Goal: Check status: Check status

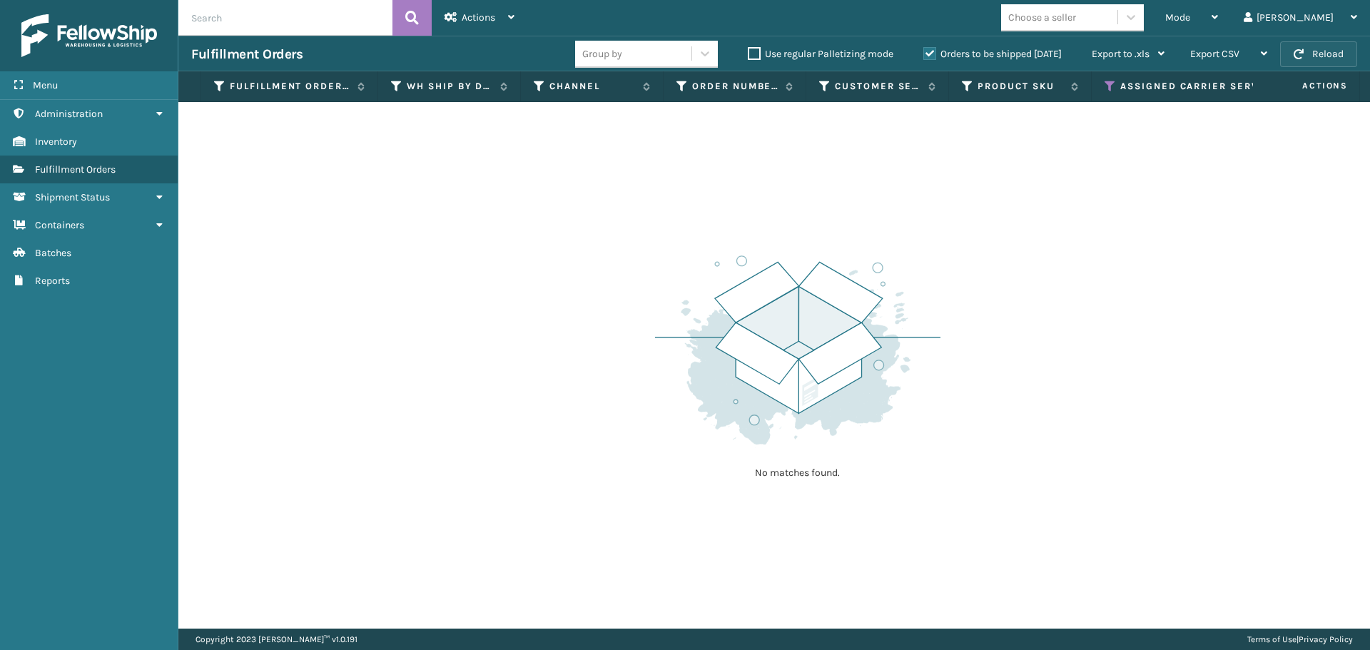
click at [1324, 51] on button "Reload" at bounding box center [1318, 54] width 77 height 26
click at [1105, 83] on icon at bounding box center [1110, 86] width 11 height 13
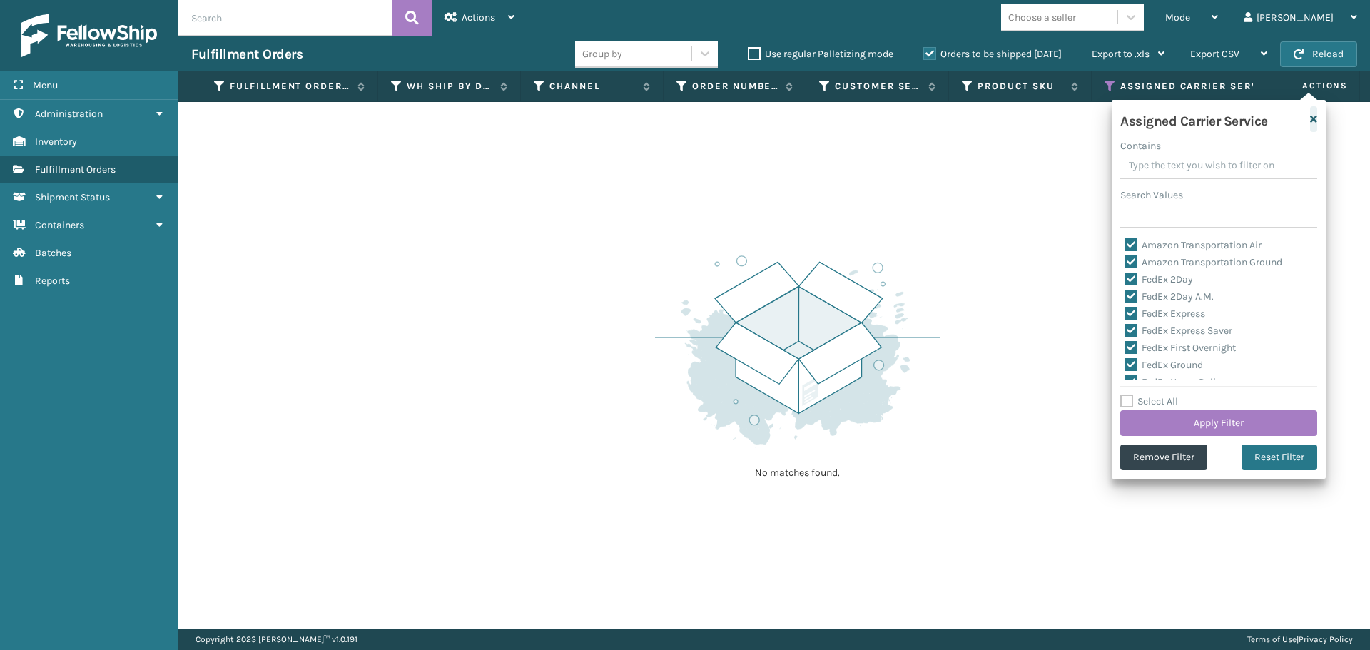
click at [1314, 122] on icon "button" at bounding box center [1313, 119] width 7 height 10
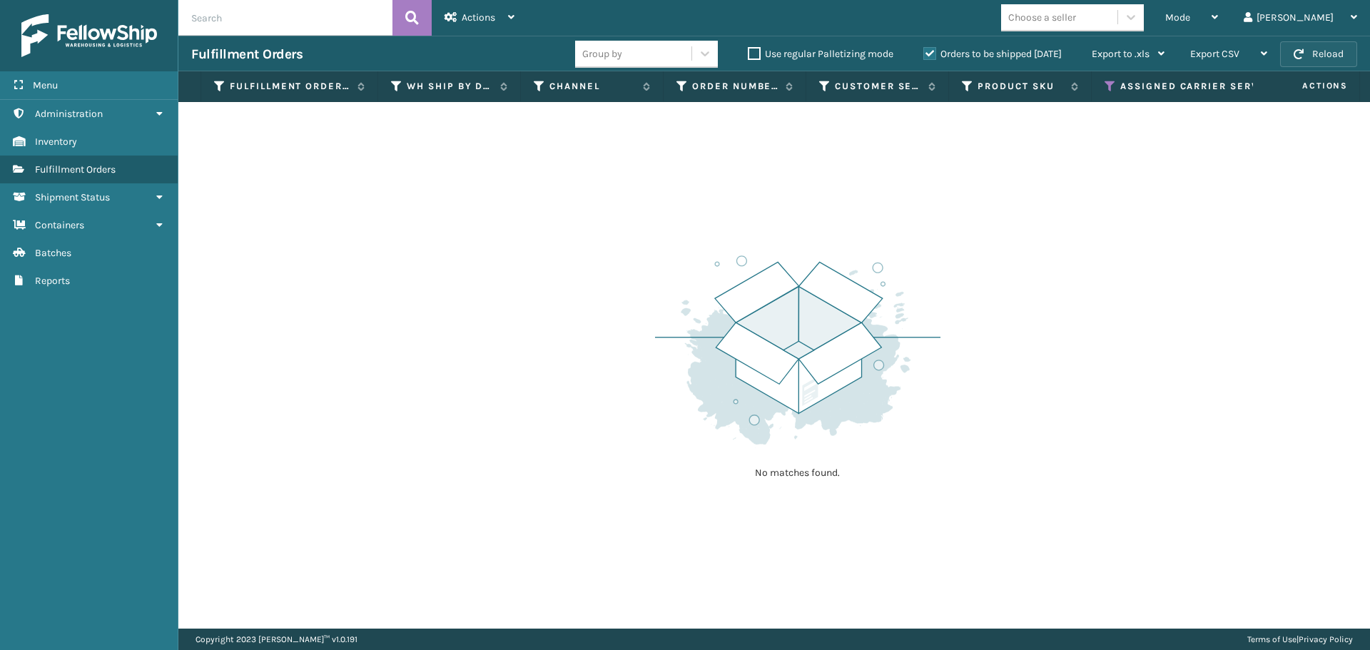
click at [1331, 54] on button "Reload" at bounding box center [1318, 54] width 77 height 26
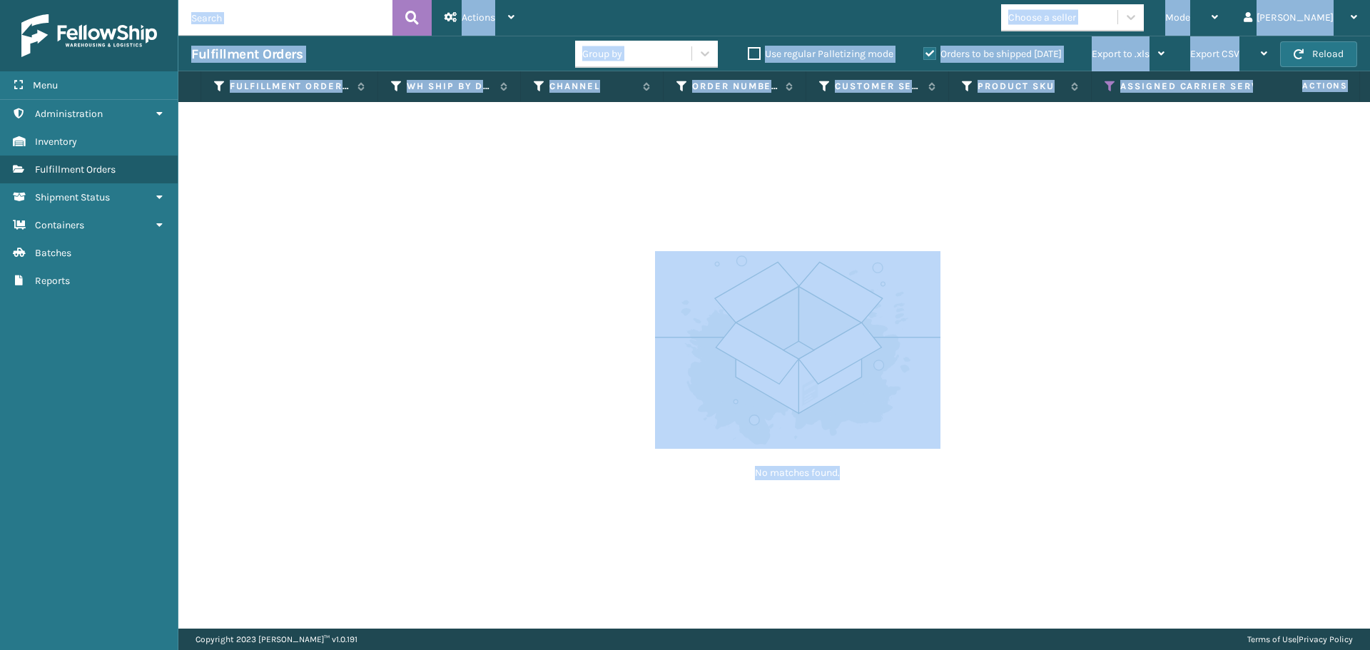
click at [1227, 243] on div "No matches found." at bounding box center [774, 365] width 1192 height 527
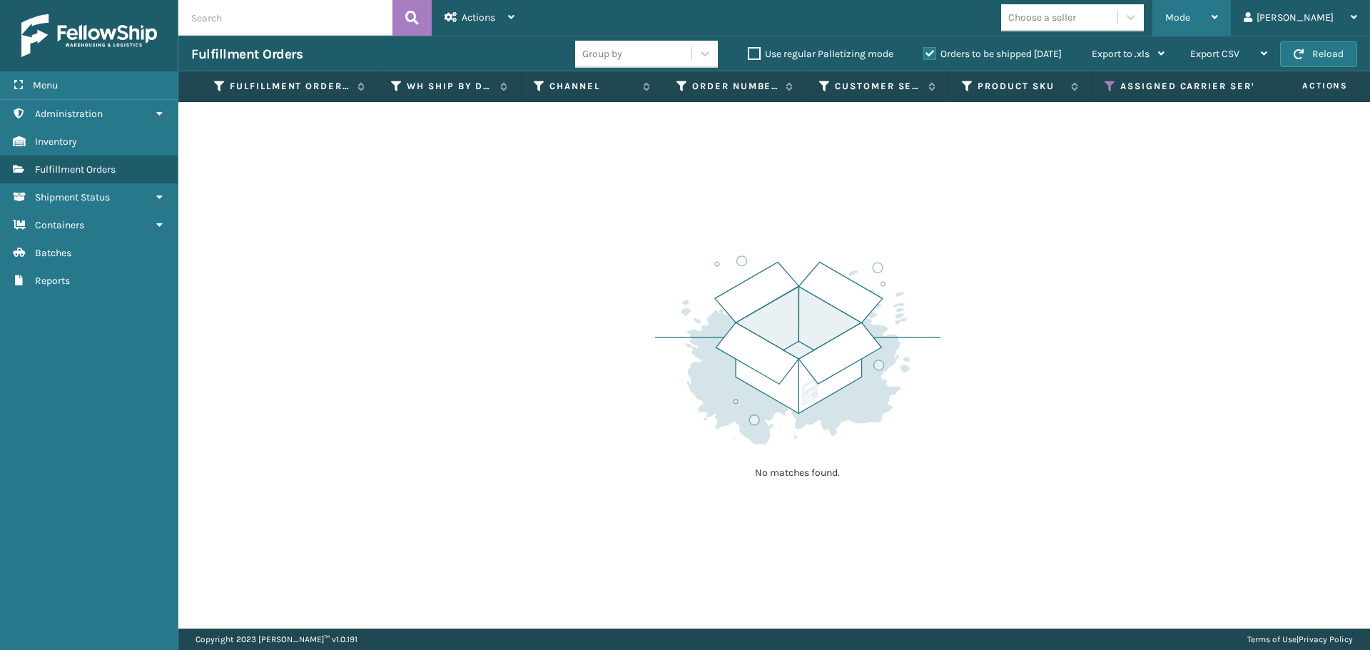
click at [1190, 17] on span "Mode" at bounding box center [1177, 17] width 25 height 12
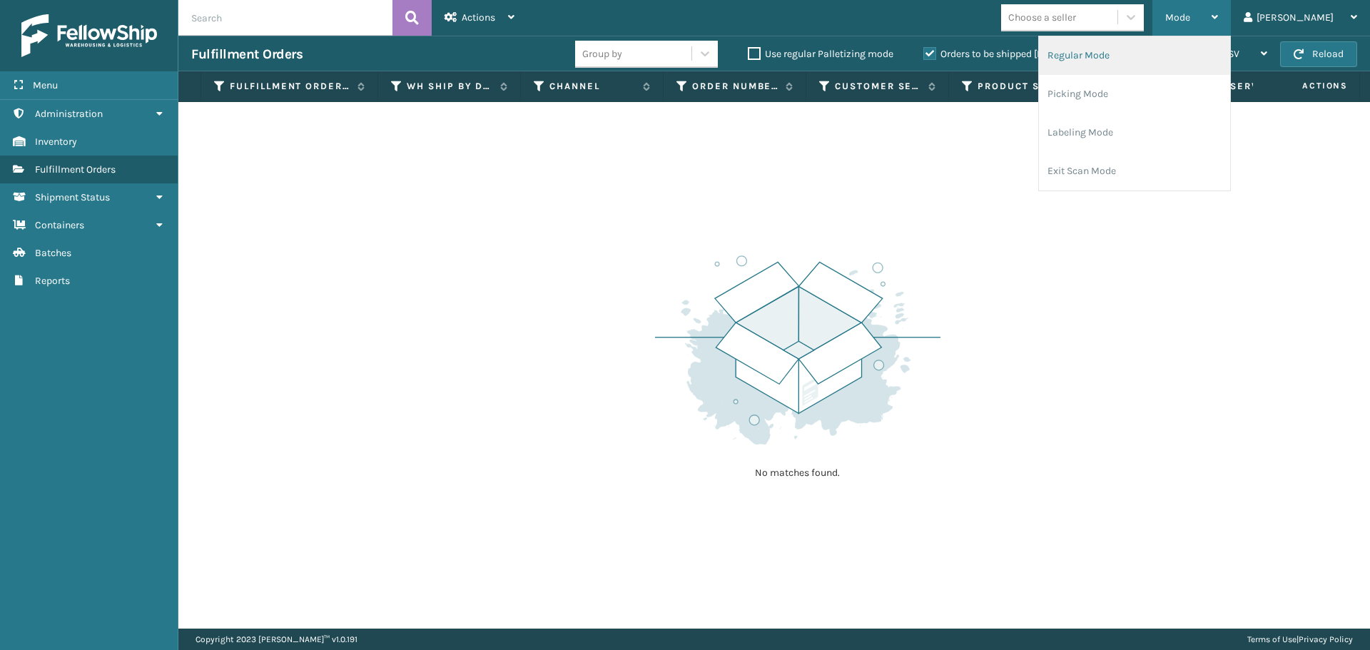
click at [1171, 61] on li "Regular Mode" at bounding box center [1134, 55] width 191 height 39
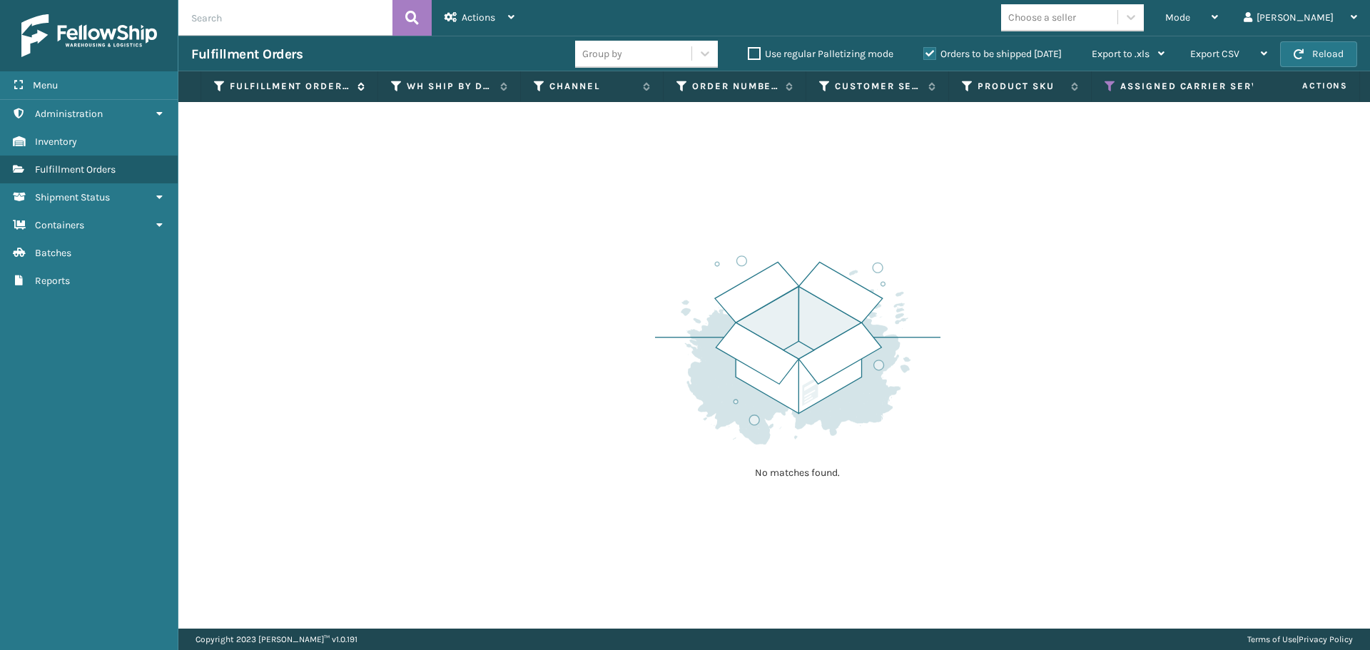
click at [223, 87] on icon at bounding box center [219, 86] width 11 height 13
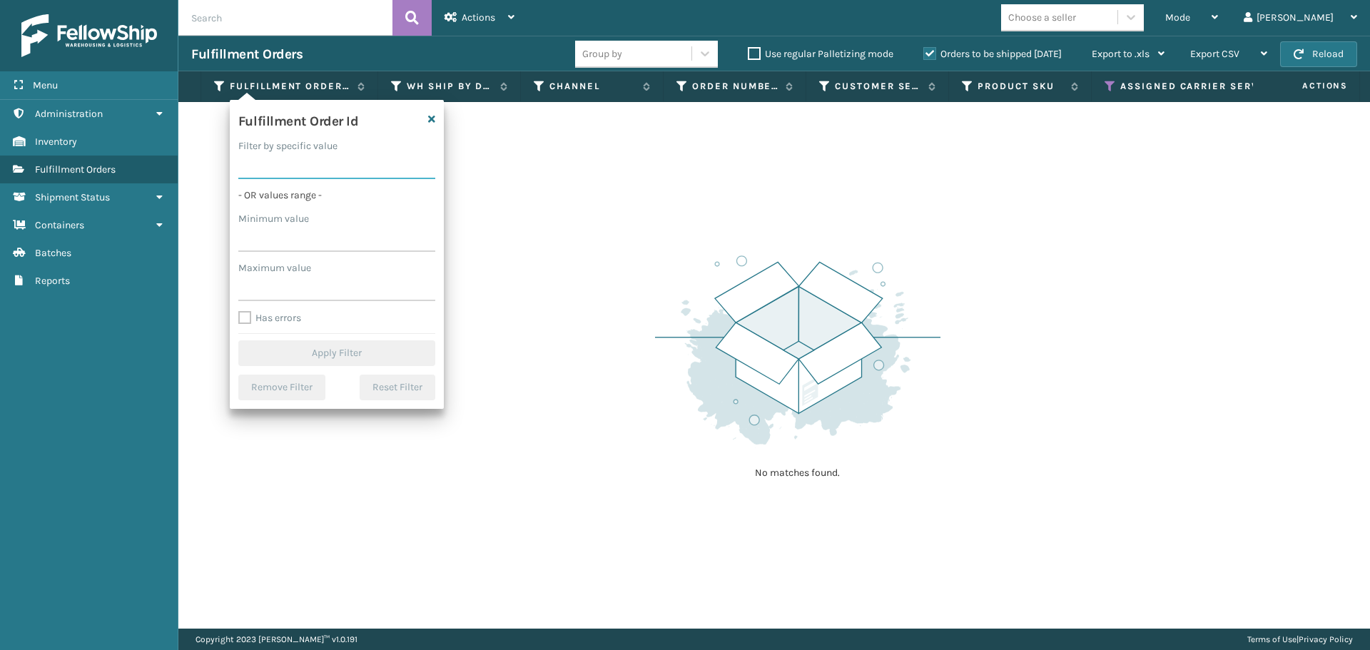
click at [281, 164] on input "Filter by specific value" at bounding box center [336, 166] width 197 height 26
paste input "SS12SK-F"
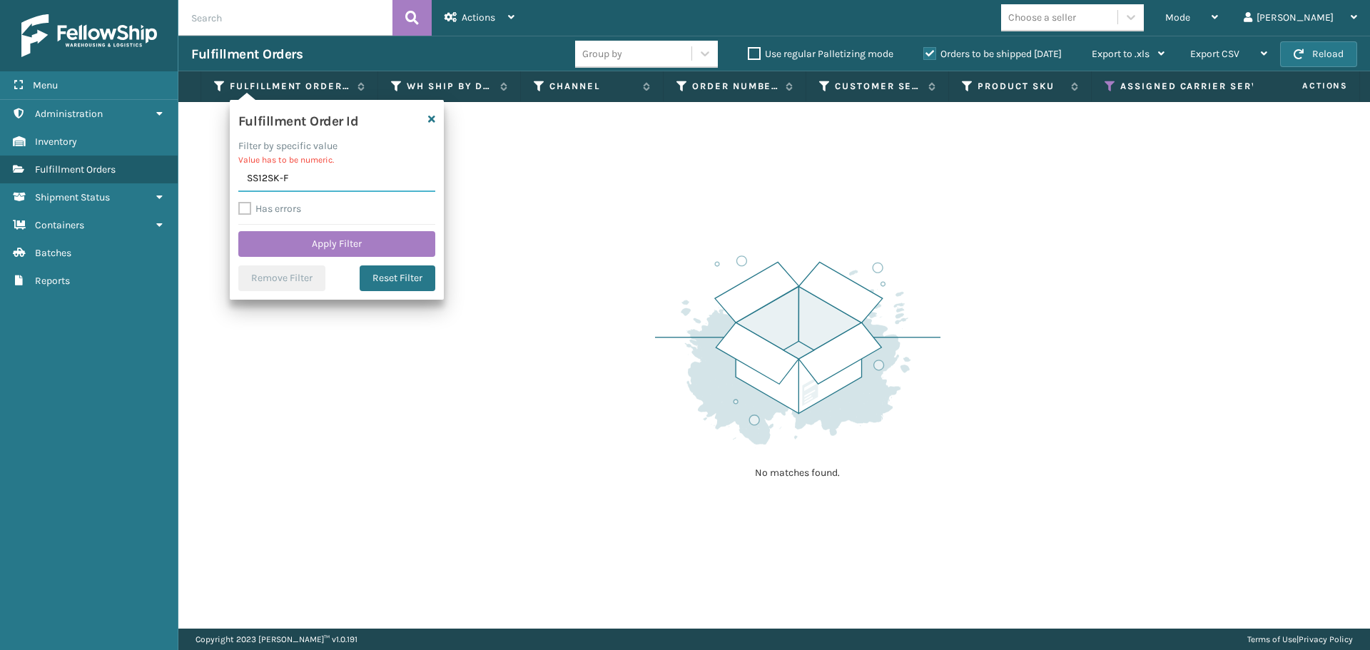
click at [268, 181] on input "SS12SK-F" at bounding box center [336, 179] width 197 height 26
click at [284, 176] on input "SS12SK-F" at bounding box center [336, 179] width 197 height 26
paste input "2127704"
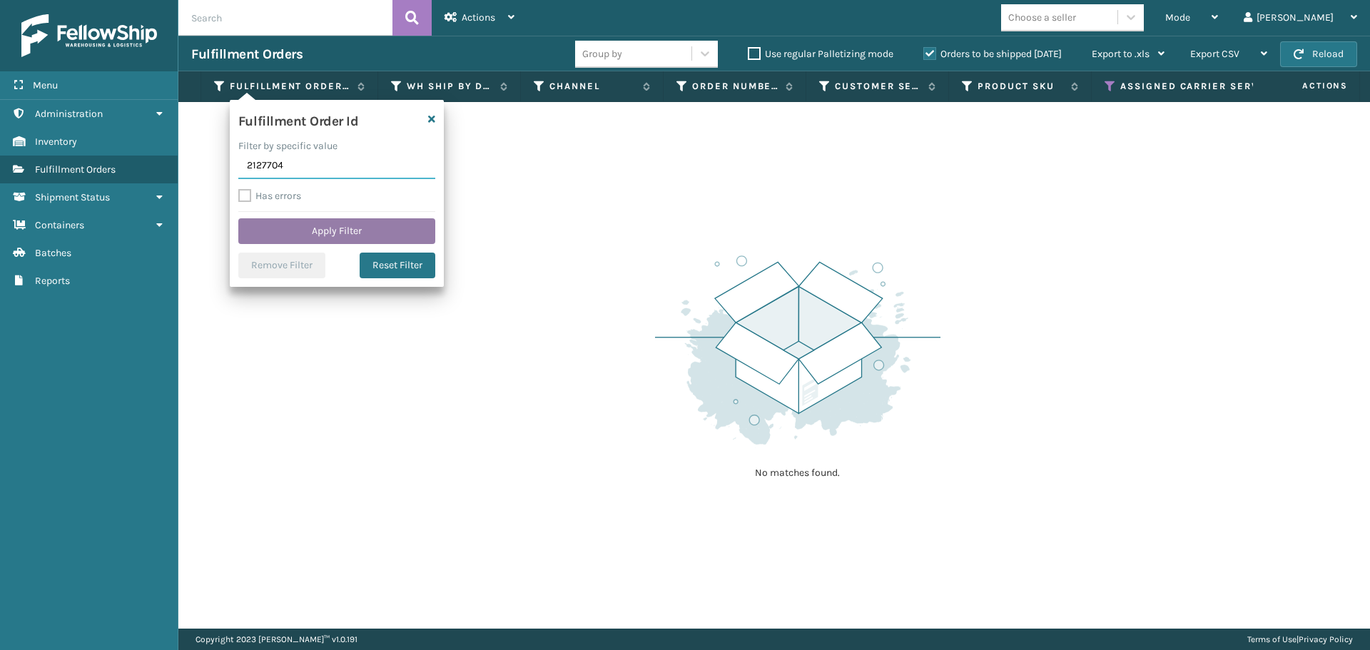
type input "2127704"
click at [280, 229] on button "Apply Filter" at bounding box center [336, 231] width 197 height 26
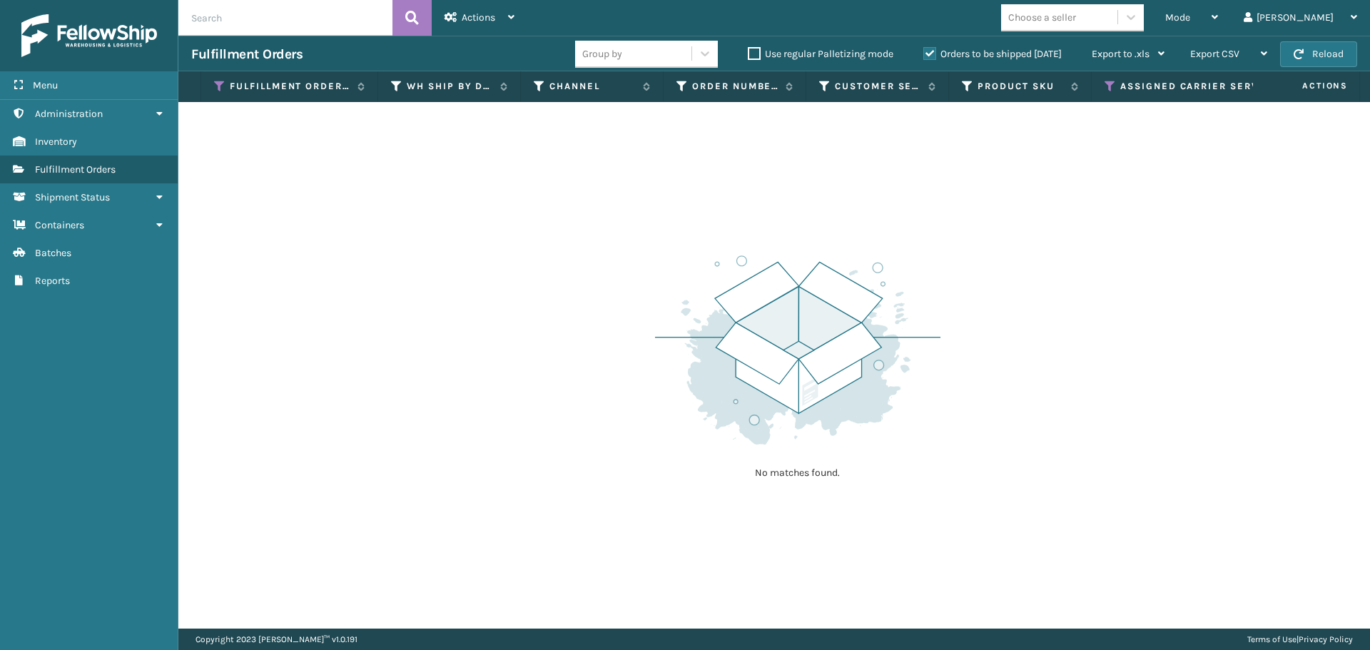
click at [929, 56] on label "Orders to be shipped [DATE]" at bounding box center [992, 54] width 138 height 12
click at [924, 55] on input "Orders to be shipped [DATE]" at bounding box center [923, 50] width 1 height 9
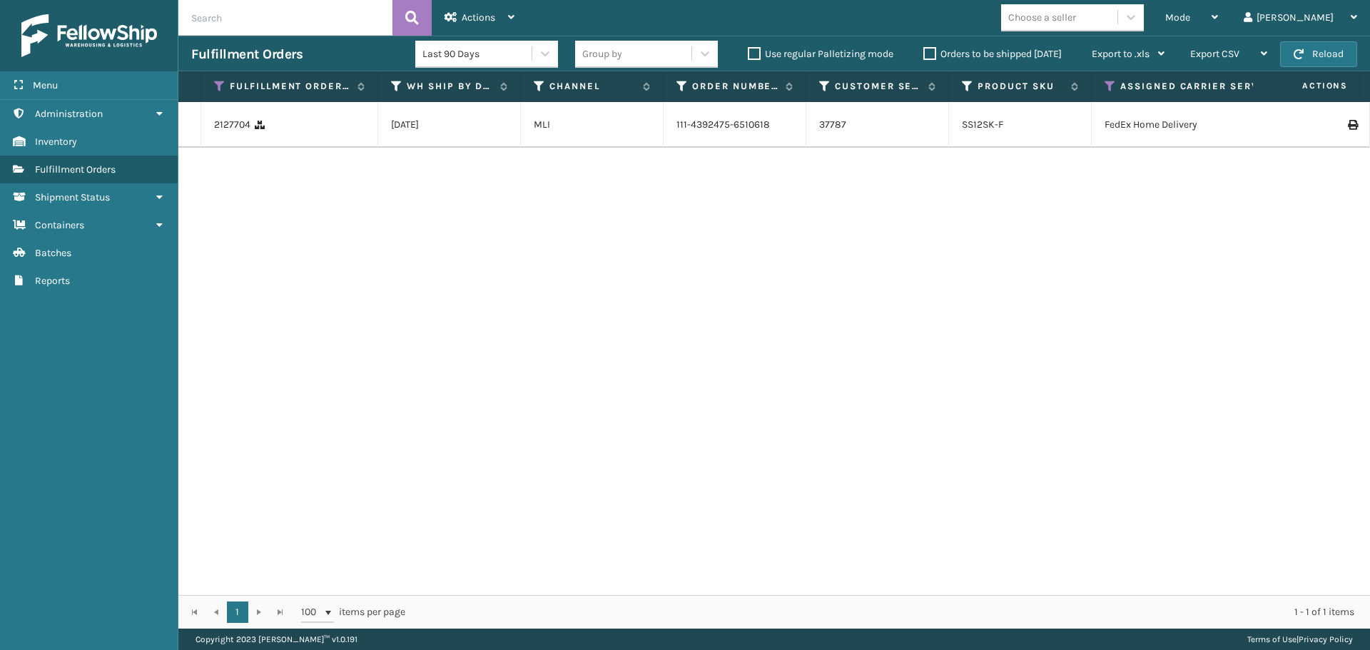
click at [933, 51] on label "Orders to be shipped [DATE]" at bounding box center [992, 54] width 138 height 12
click at [924, 51] on input "Orders to be shipped [DATE]" at bounding box center [923, 50] width 1 height 9
